Goal: Find specific page/section: Find specific page/section

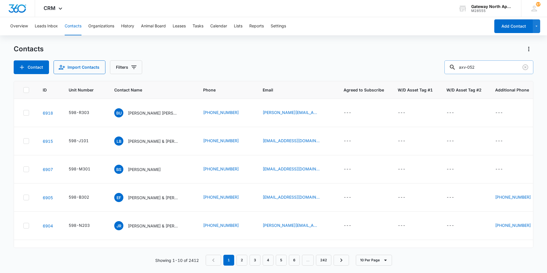
type input "axv-052"
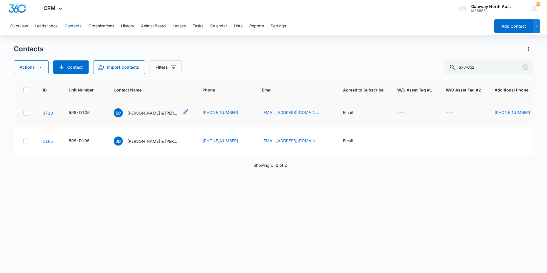
click at [138, 113] on p "[PERSON_NAME] & [PERSON_NAME]" at bounding box center [152, 113] width 51 height 6
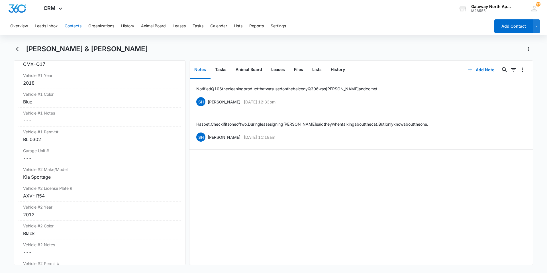
scroll to position [912, 0]
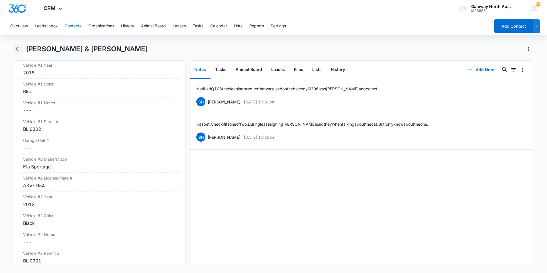
click at [21, 51] on icon "Back" at bounding box center [18, 49] width 7 height 7
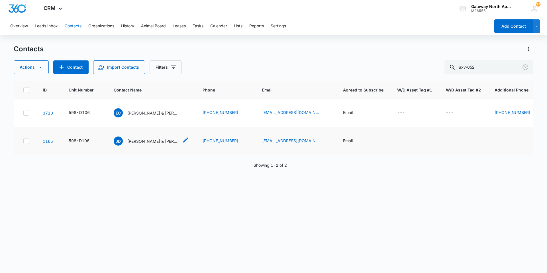
click at [141, 143] on p "[PERSON_NAME] & [PERSON_NAME] & [PERSON_NAME]" at bounding box center [152, 141] width 51 height 6
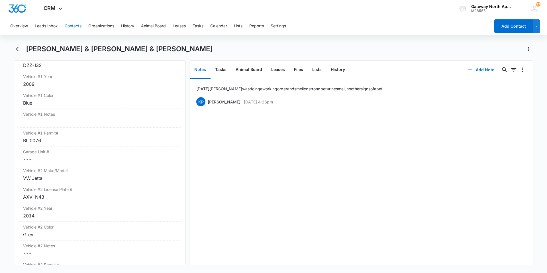
scroll to position [912, 0]
click at [70, 25] on button "Contacts" at bounding box center [73, 26] width 17 height 18
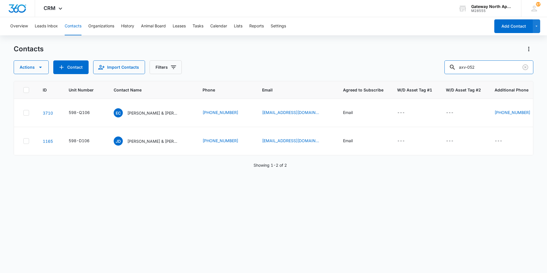
drag, startPoint x: 485, startPoint y: 67, endPoint x: 399, endPoint y: 67, distance: 86.4
click at [399, 67] on div "Actions Contact Import Contacts Filters axv-052" at bounding box center [274, 67] width 520 height 14
type input "kia spectra"
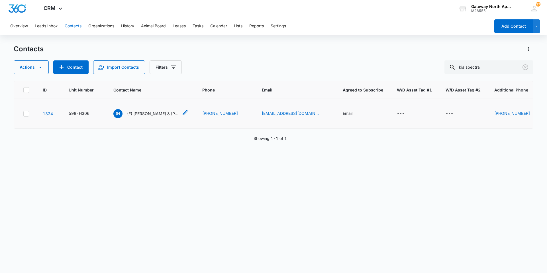
click at [162, 113] on p "(F) [PERSON_NAME] & [PERSON_NAME]" at bounding box center [152, 114] width 51 height 6
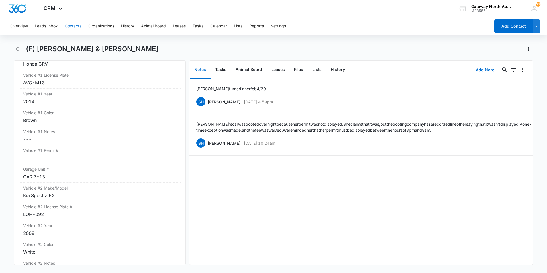
scroll to position [884, 0]
click at [21, 50] on icon "Back" at bounding box center [18, 49] width 7 height 7
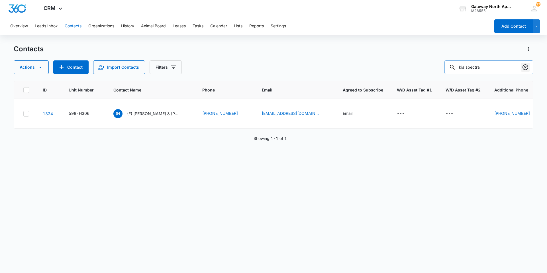
click at [523, 66] on icon "Clear" at bounding box center [525, 67] width 7 height 7
